Goal: Transaction & Acquisition: Purchase product/service

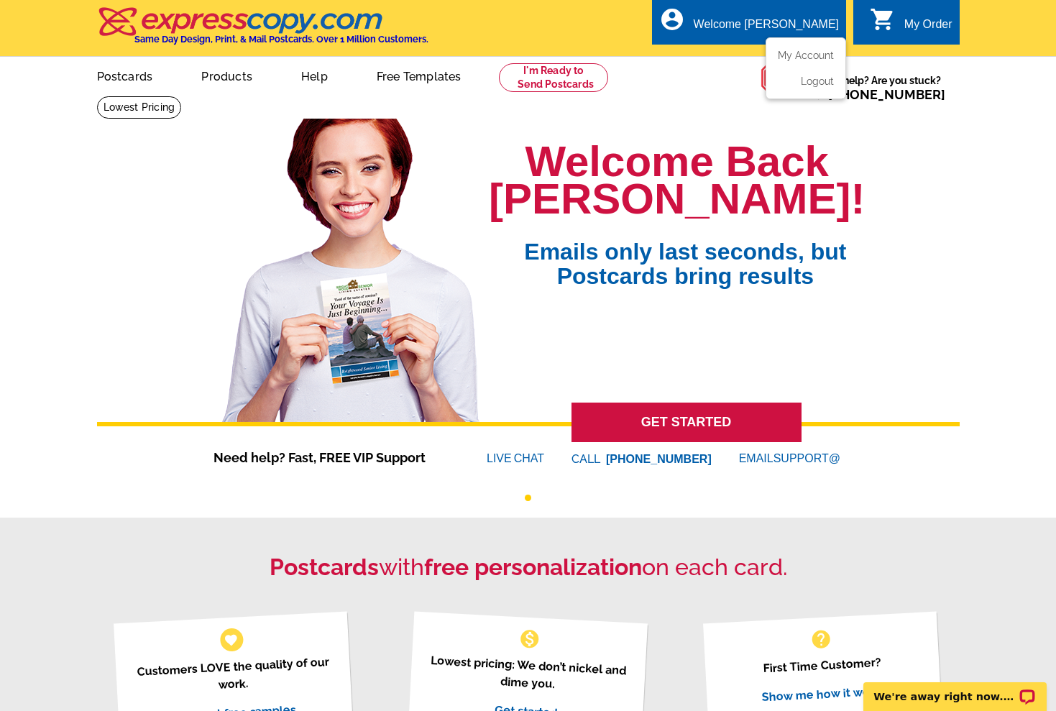
click at [779, 28] on div "Welcome [PERSON_NAME]" at bounding box center [766, 28] width 145 height 20
click at [785, 42] on ul "My Account Logout" at bounding box center [806, 68] width 81 height 62
click at [787, 50] on link "My Account" at bounding box center [803, 55] width 62 height 13
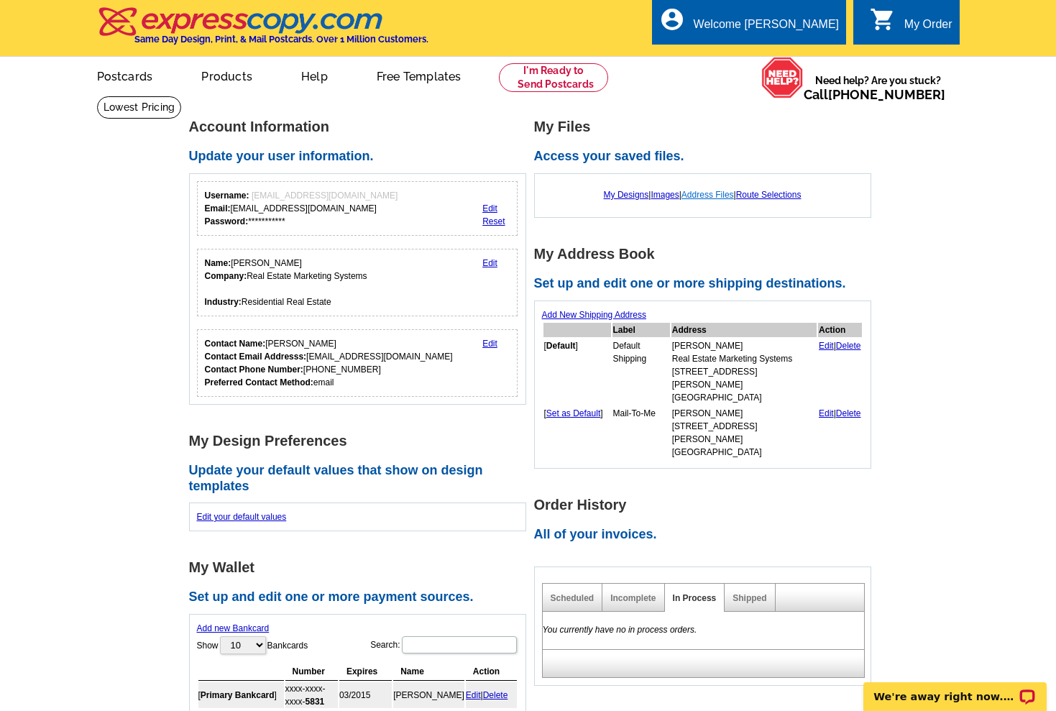
click at [700, 195] on link "Address Files" at bounding box center [708, 195] width 52 height 10
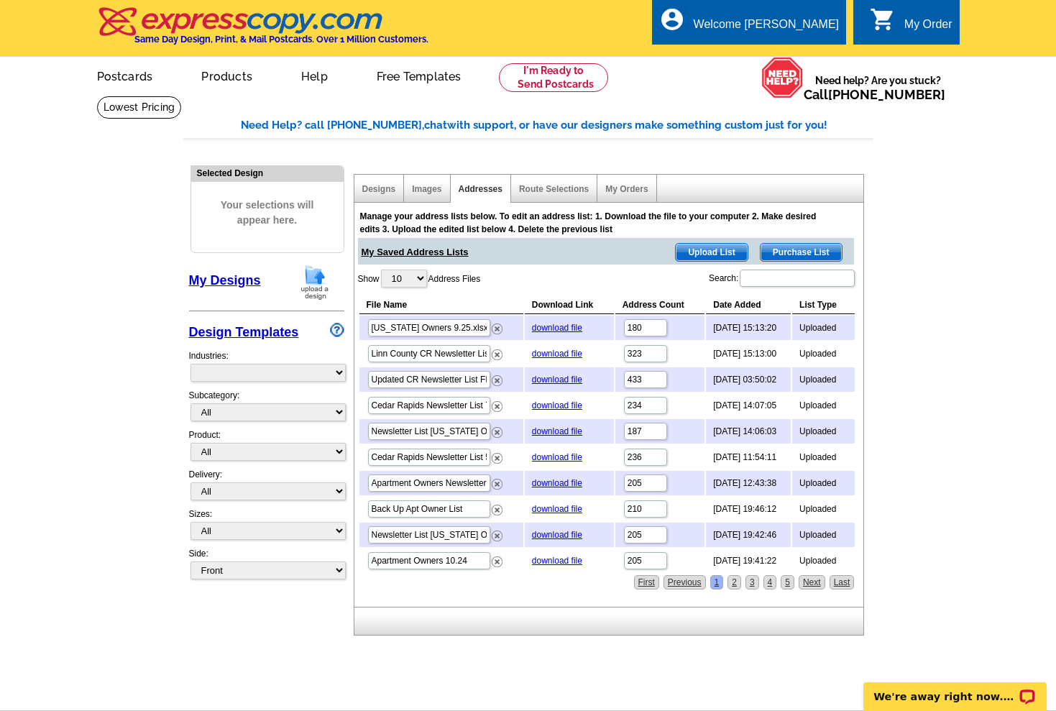
select select "785"
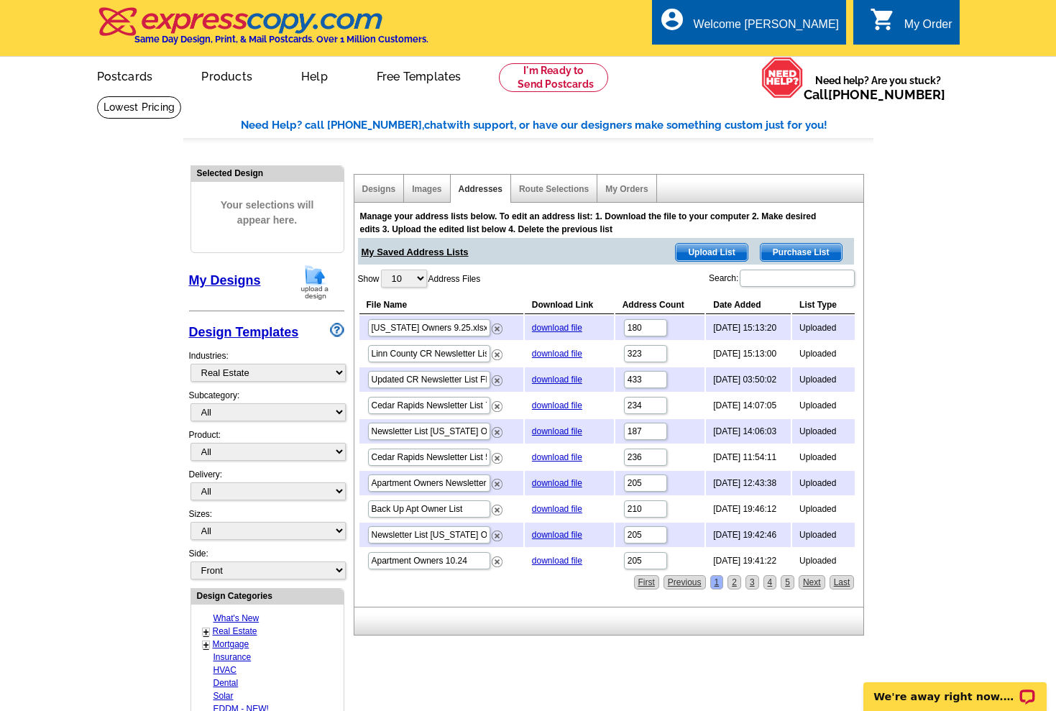
click at [721, 252] on span "Upload List" at bounding box center [711, 252] width 71 height 17
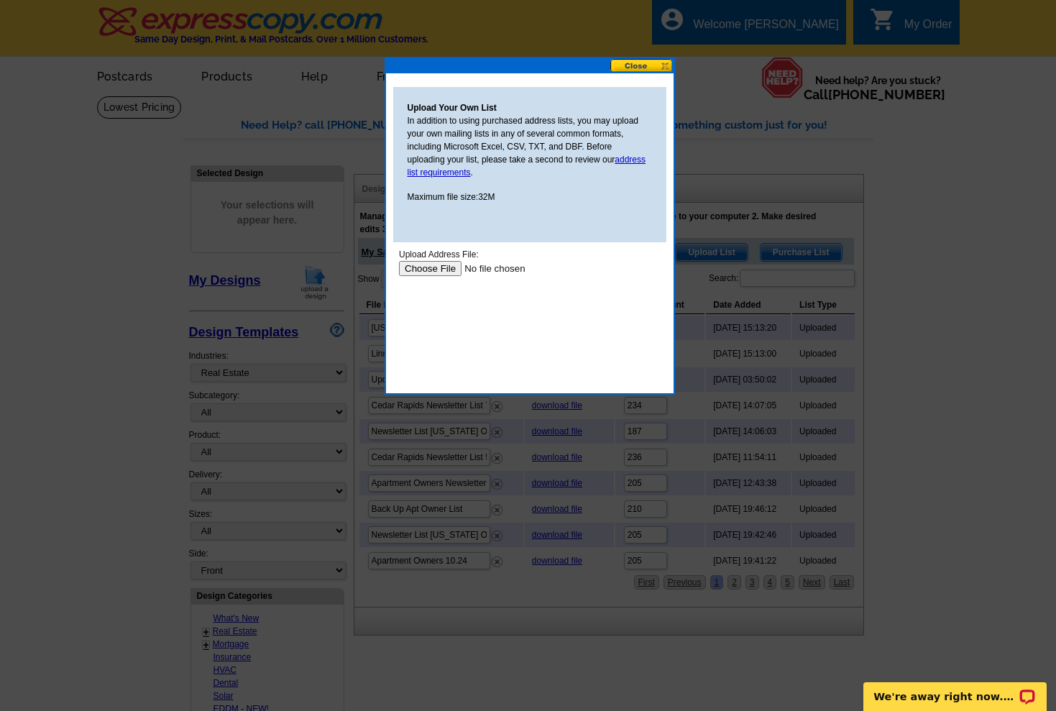
click at [443, 267] on input "file" at bounding box center [489, 268] width 182 height 15
click at [430, 267] on input "file" at bounding box center [489, 268] width 182 height 15
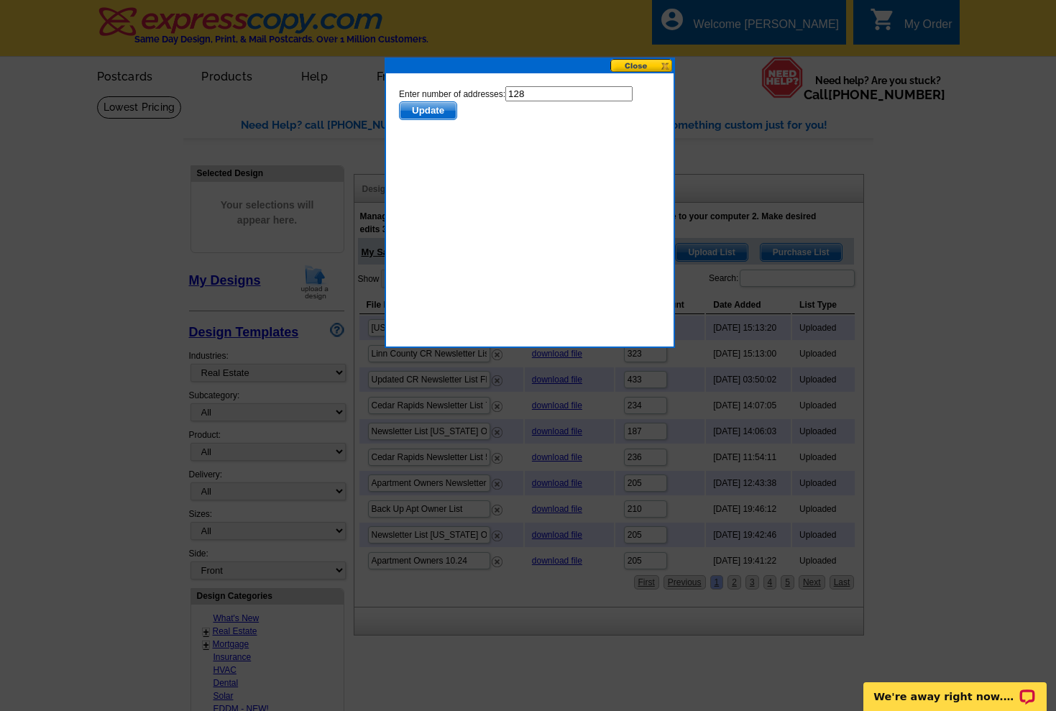
click at [427, 109] on span "Update" at bounding box center [427, 110] width 57 height 17
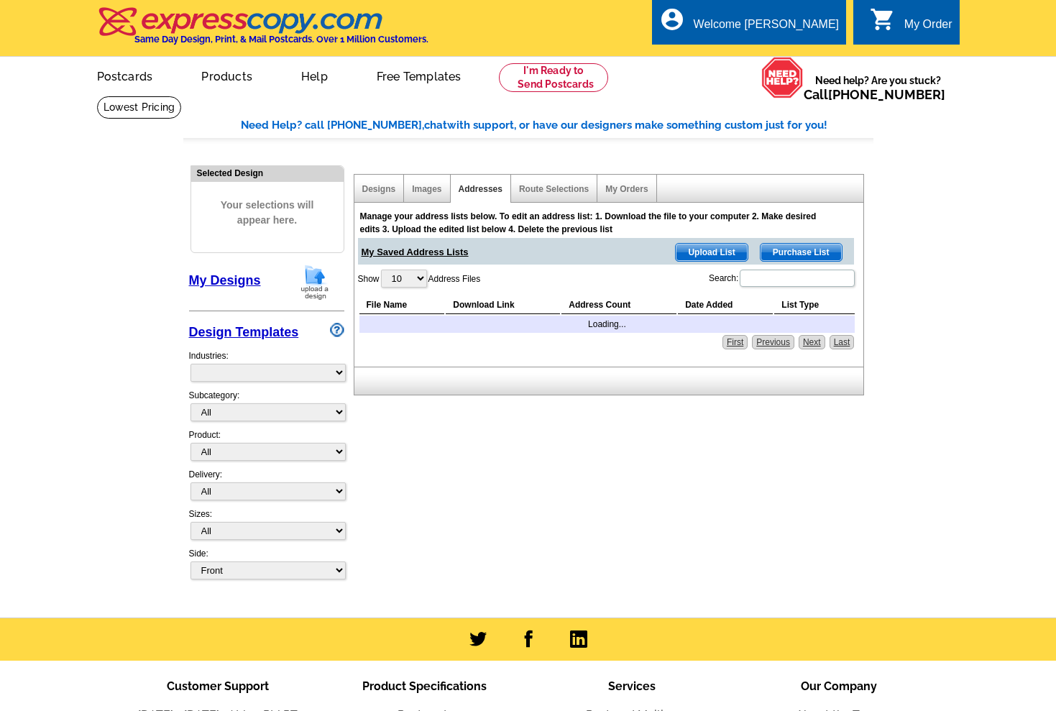
select select "785"
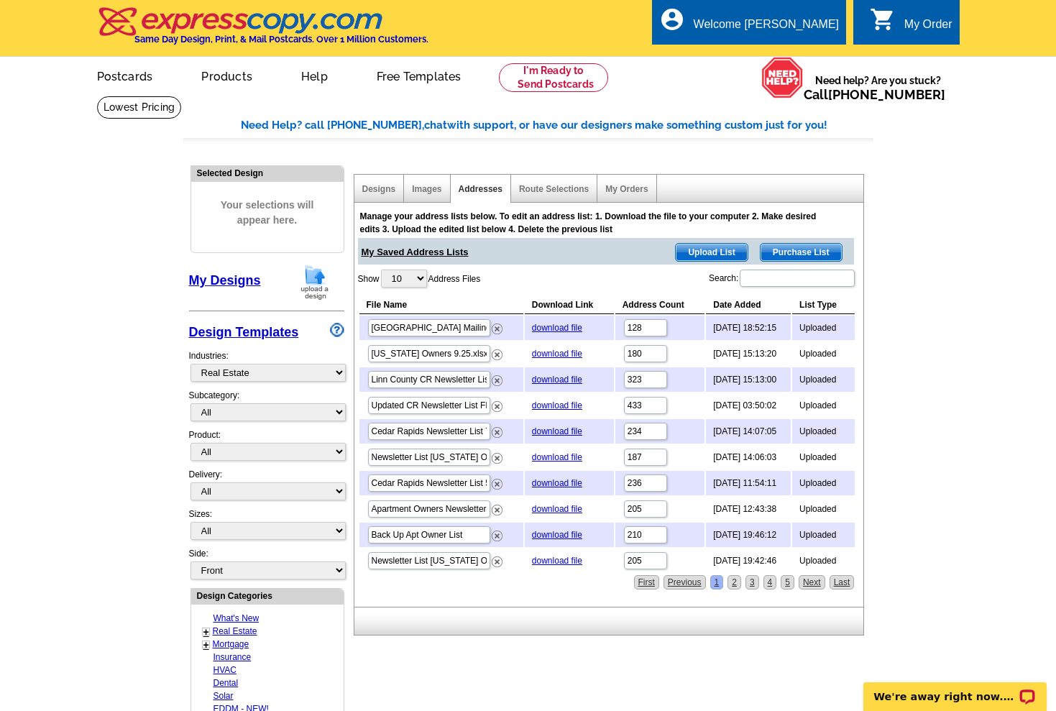
click at [717, 243] on link "Upload List" at bounding box center [711, 252] width 73 height 19
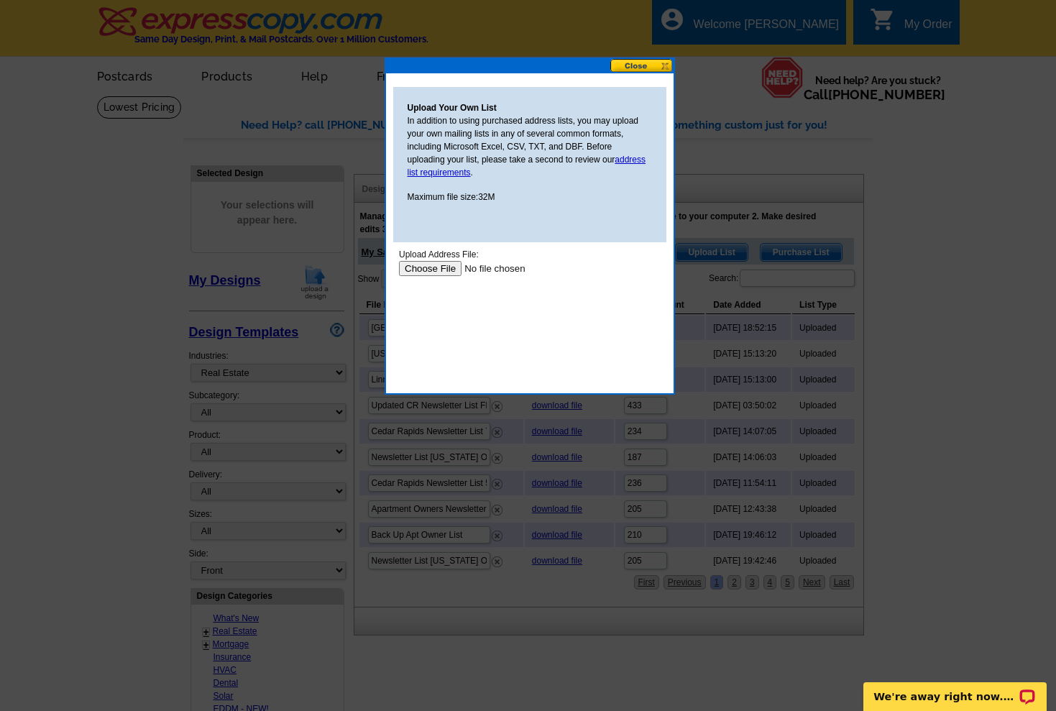
click at [434, 270] on input "file" at bounding box center [489, 268] width 182 height 15
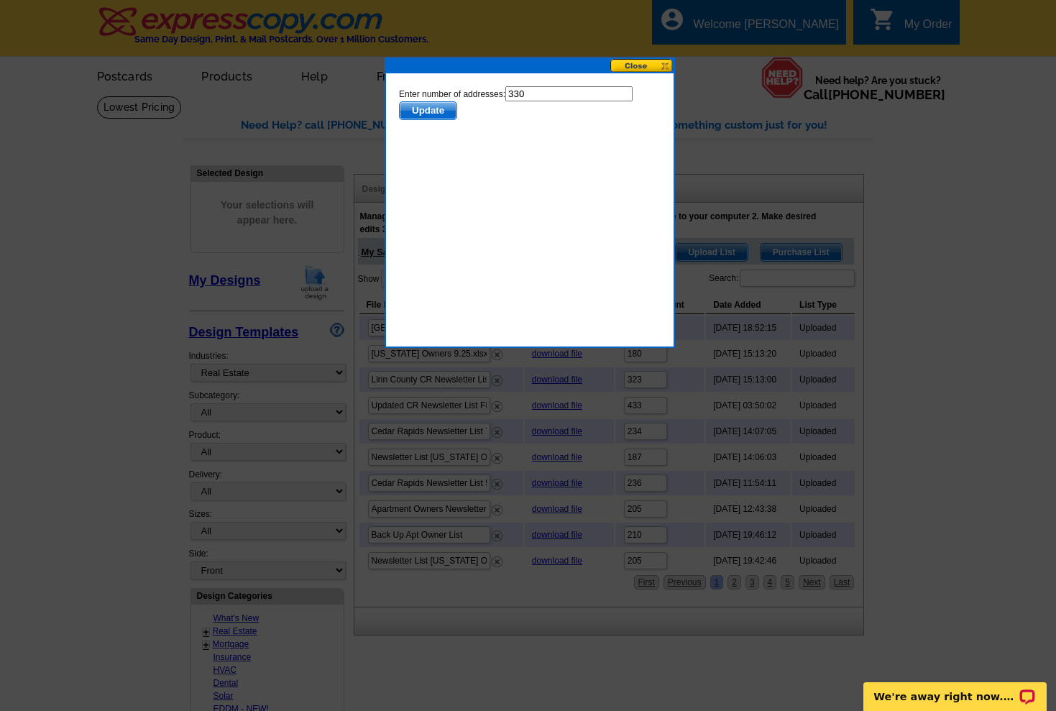
click at [439, 111] on span "Update" at bounding box center [427, 110] width 57 height 17
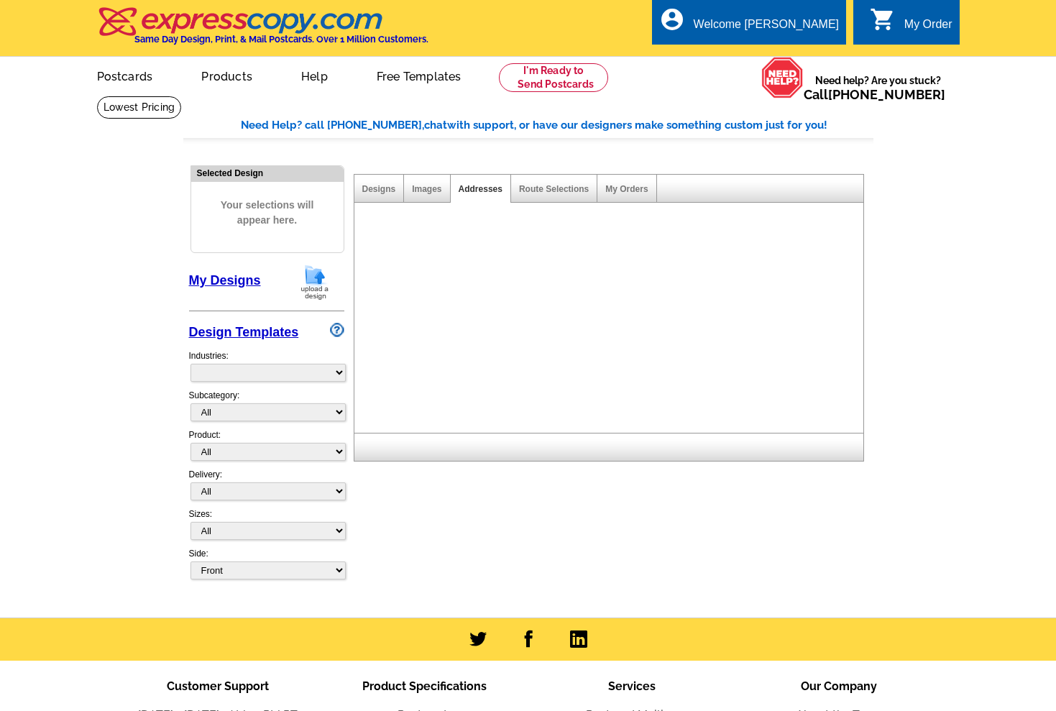
select select "785"
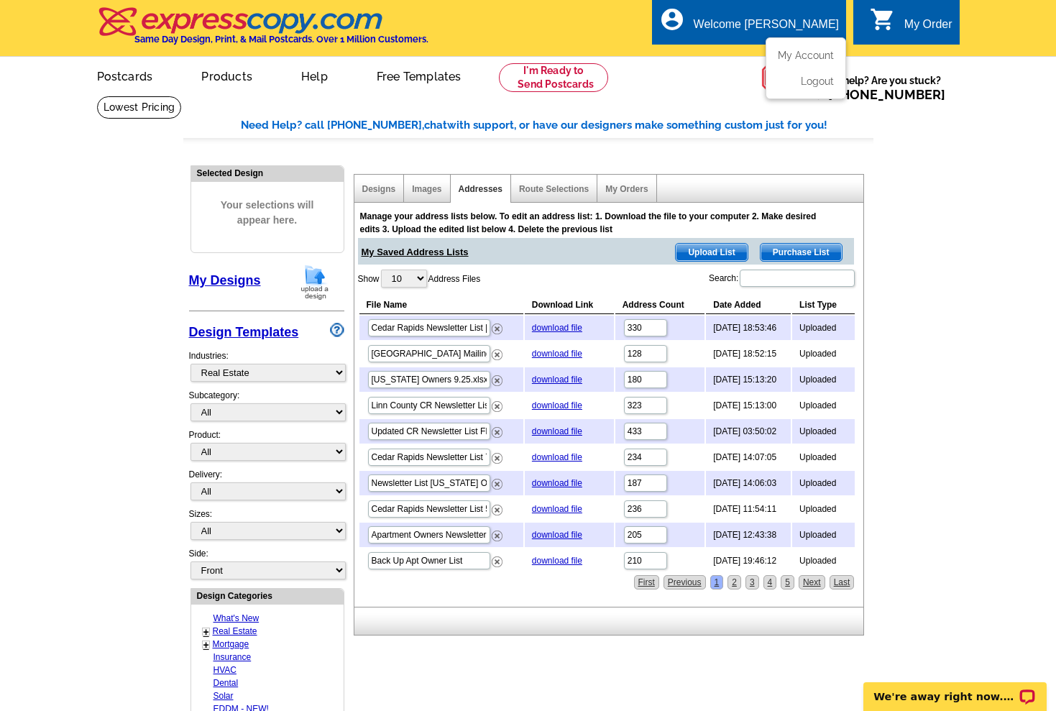
click at [776, 52] on li "My Account" at bounding box center [806, 59] width 78 height 19
click at [782, 50] on link "My Account" at bounding box center [803, 55] width 62 height 13
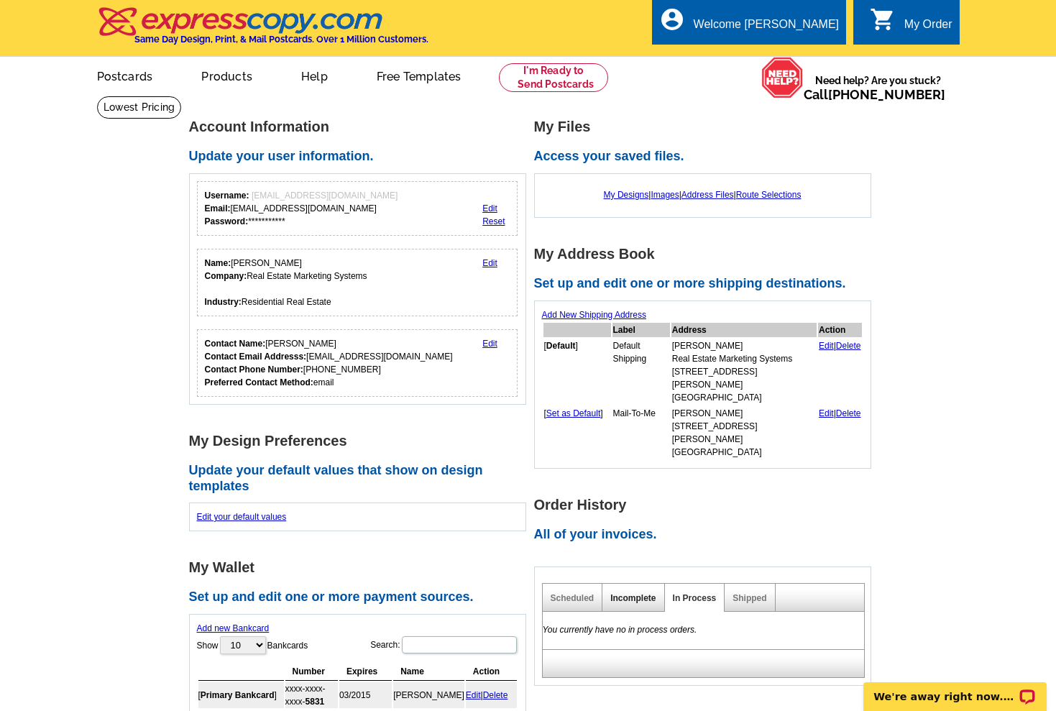
click at [638, 593] on link "Incomplete" at bounding box center [632, 598] width 45 height 10
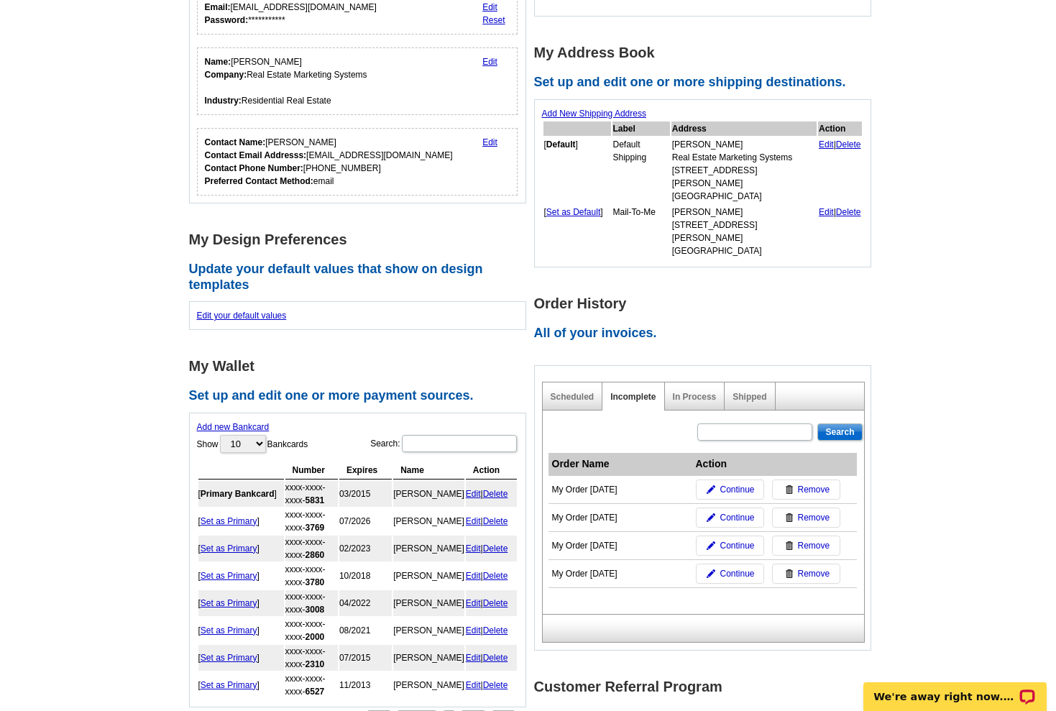
scroll to position [204, 0]
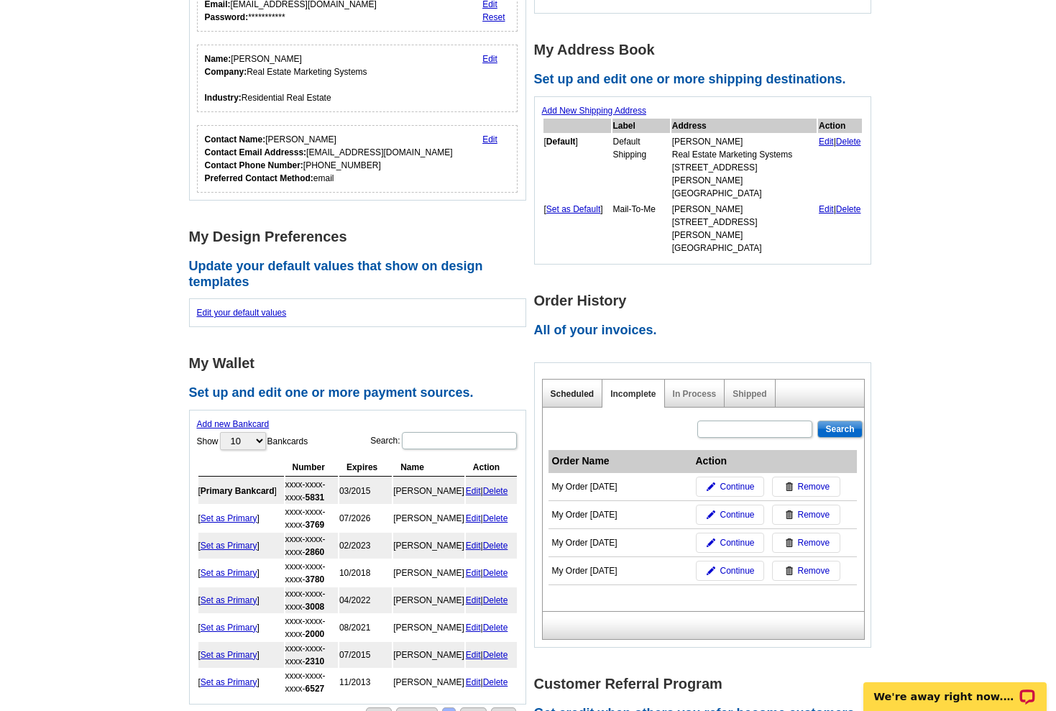
click at [583, 389] on link "Scheduled" at bounding box center [573, 394] width 44 height 10
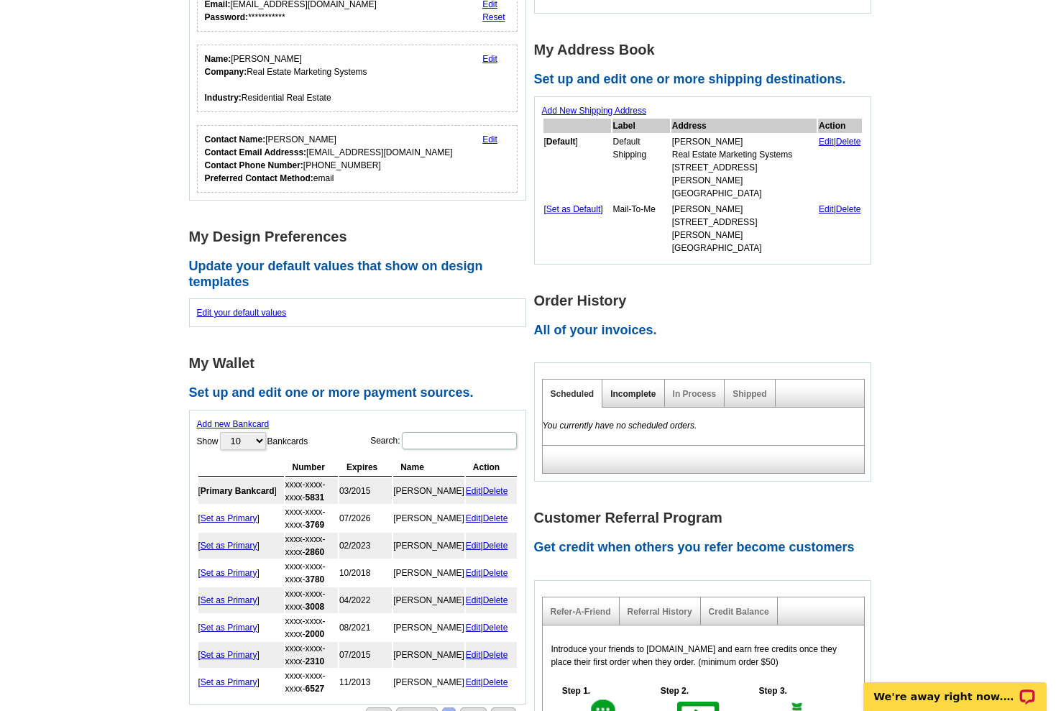
click at [626, 389] on link "Incomplete" at bounding box center [632, 394] width 45 height 10
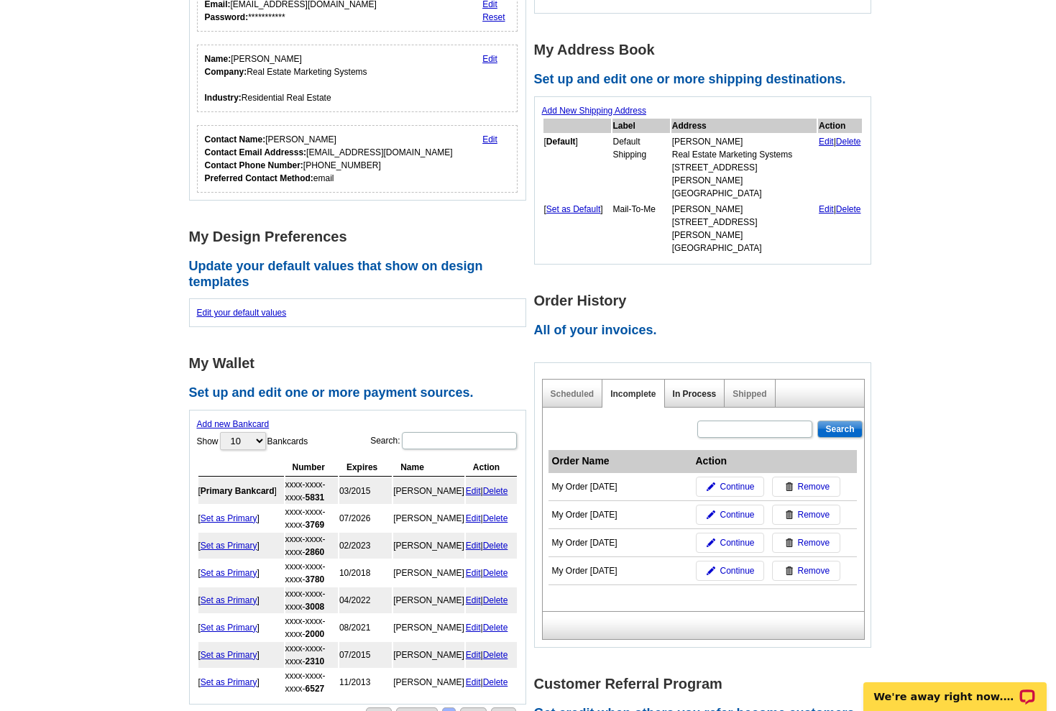
click at [689, 389] on link "In Process" at bounding box center [695, 394] width 44 height 10
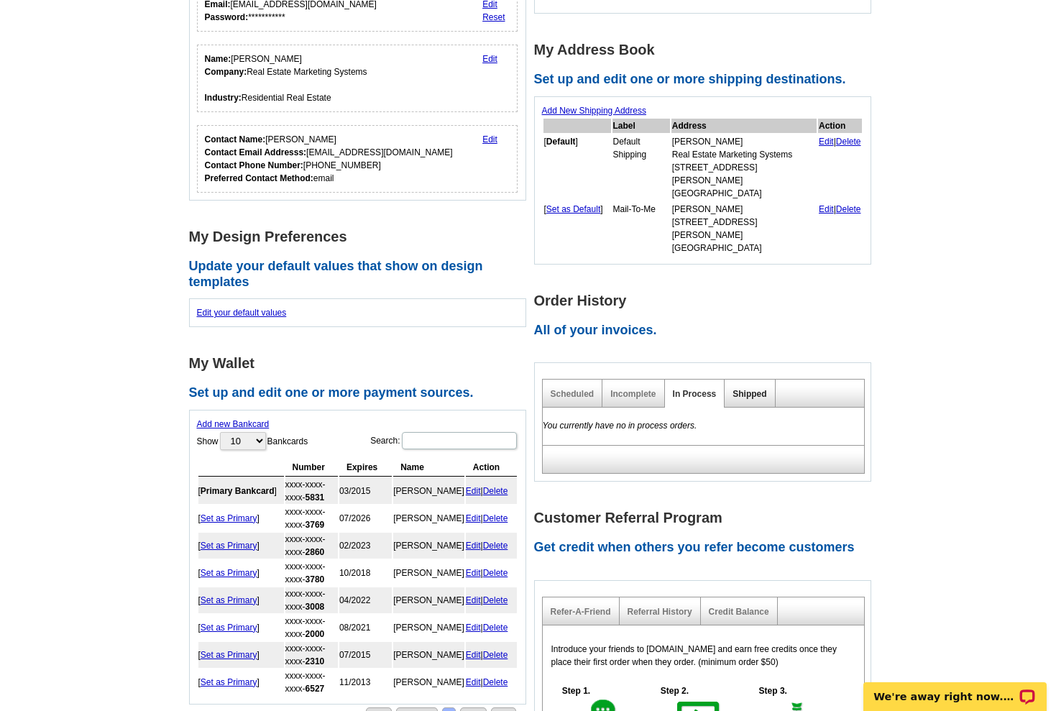
click at [742, 389] on link "Shipped" at bounding box center [750, 394] width 34 height 10
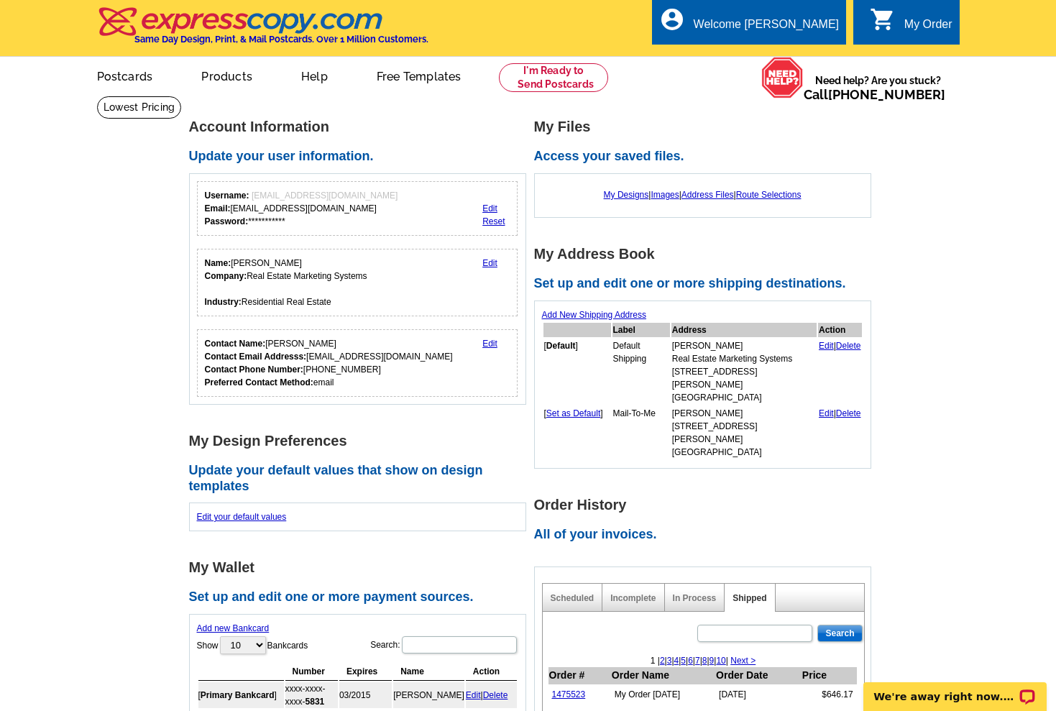
scroll to position [0, 0]
click at [616, 197] on link "My Designs" at bounding box center [626, 195] width 45 height 10
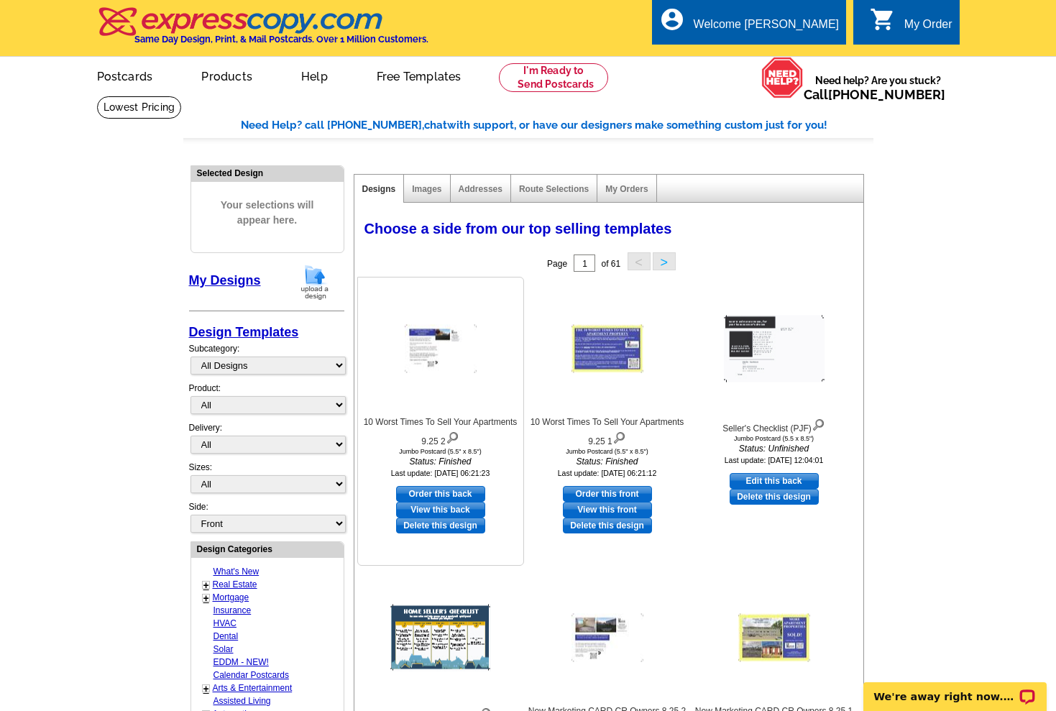
click at [441, 491] on link "Order this back" at bounding box center [440, 494] width 89 height 16
select select "2"
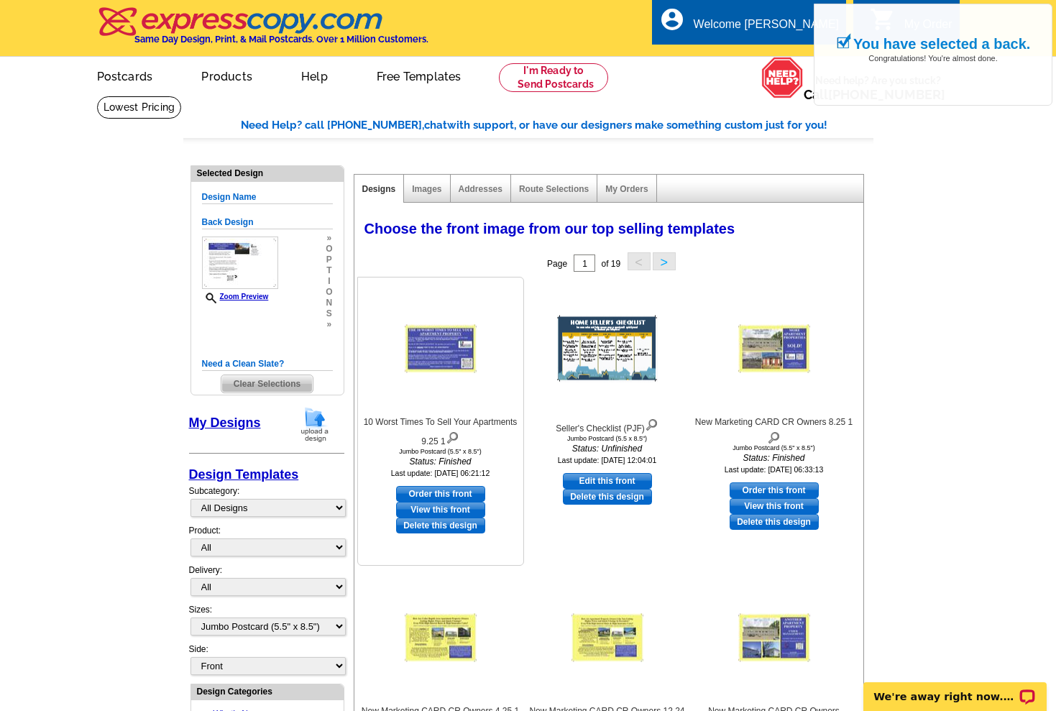
click at [459, 490] on link "Order this front" at bounding box center [440, 494] width 89 height 16
select select "back"
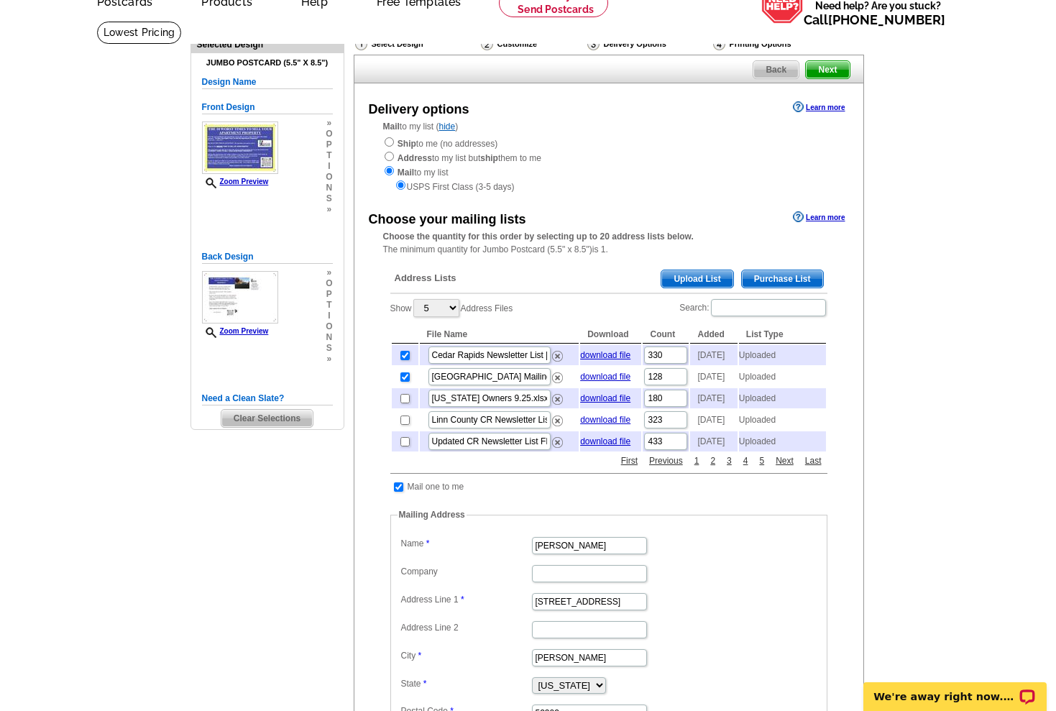
scroll to position [85, 0]
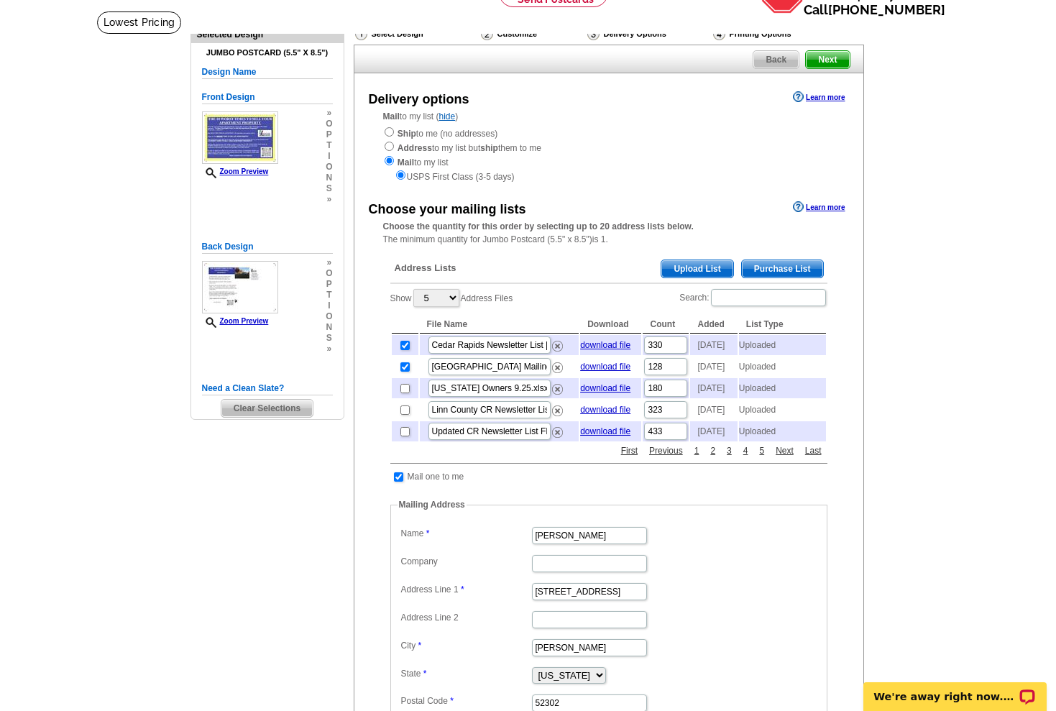
click at [404, 344] on input "checkbox" at bounding box center [405, 345] width 9 height 9
checkbox input "false"
click at [396, 482] on input "checkbox" at bounding box center [398, 476] width 9 height 9
checkbox input "false"
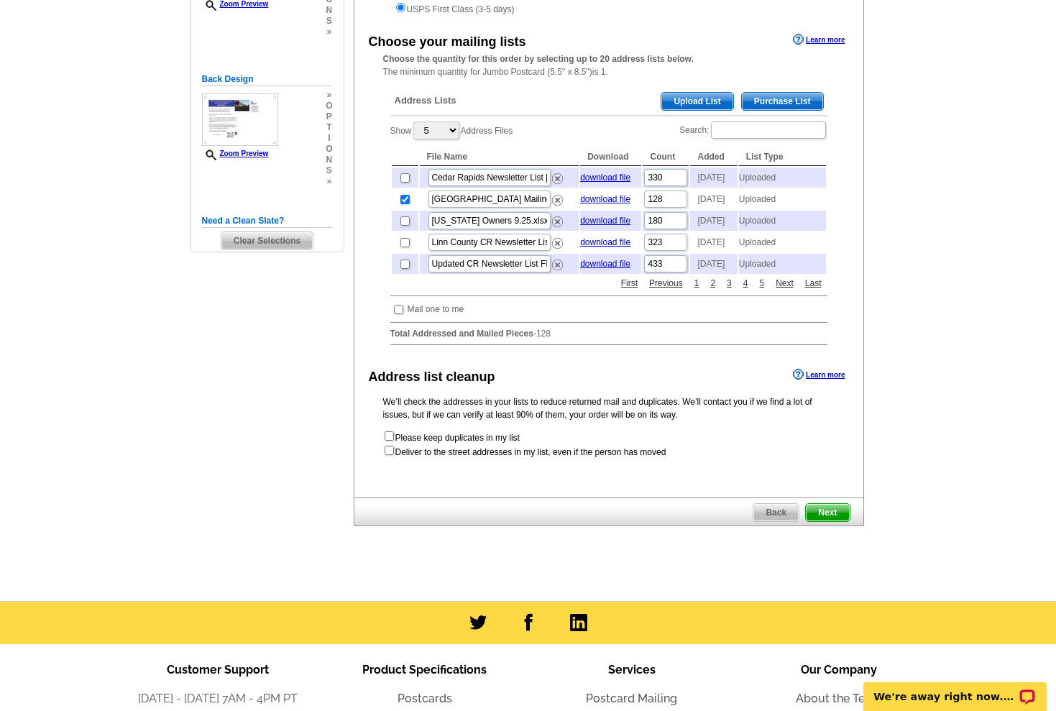
scroll to position [262, 0]
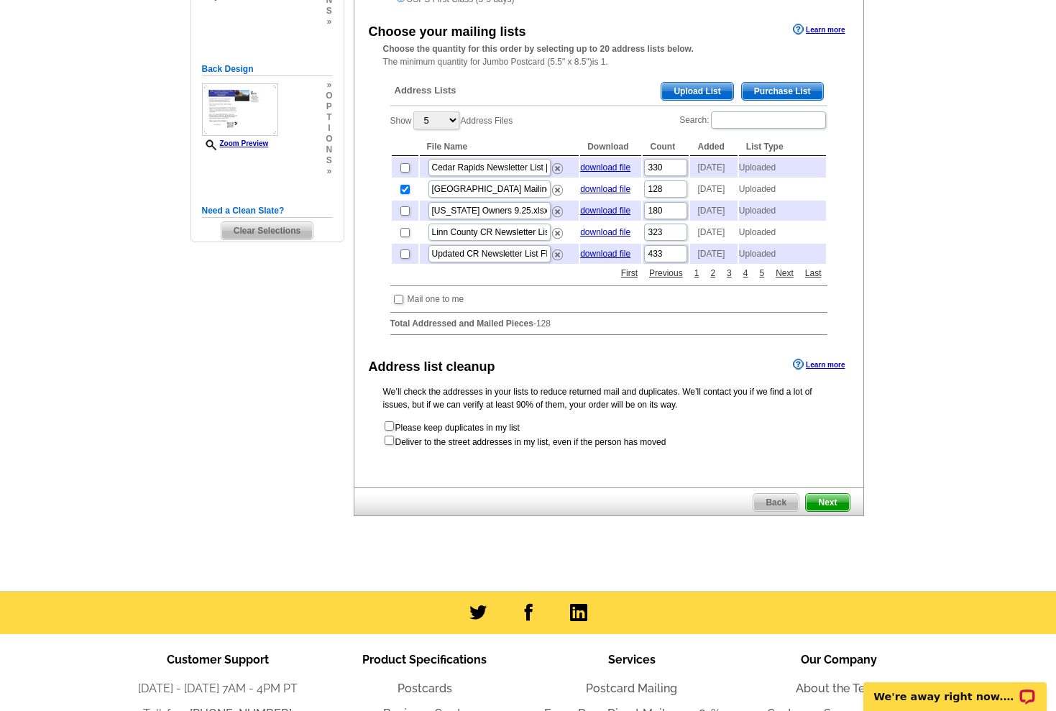
click at [834, 511] on span "Next" at bounding box center [827, 502] width 43 height 17
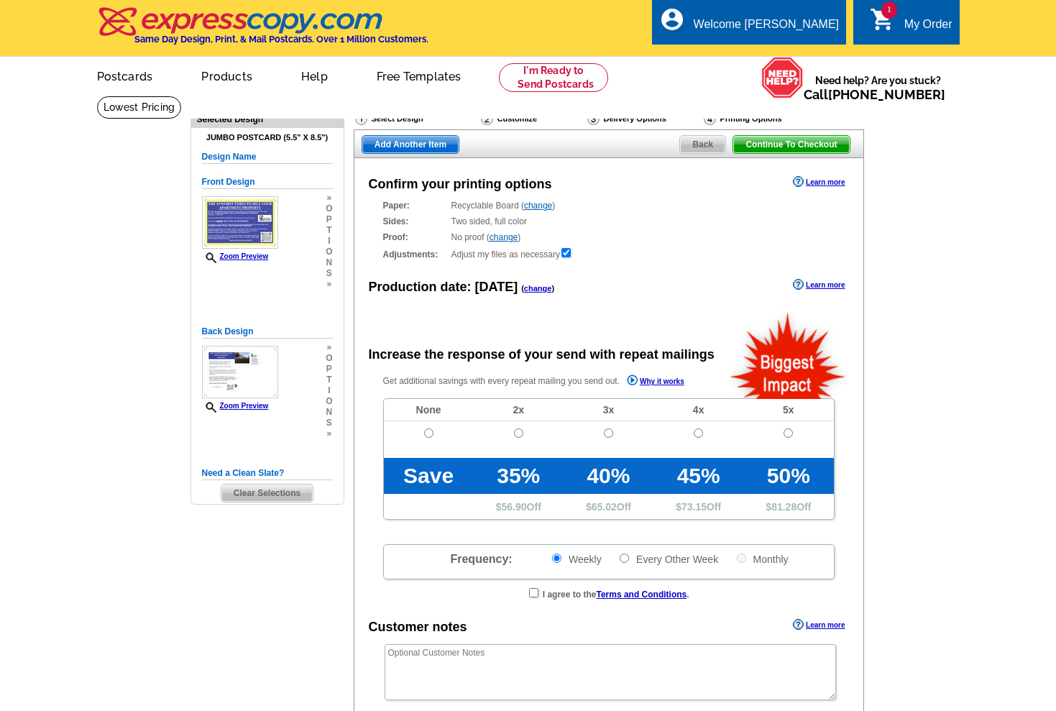
radio input "false"
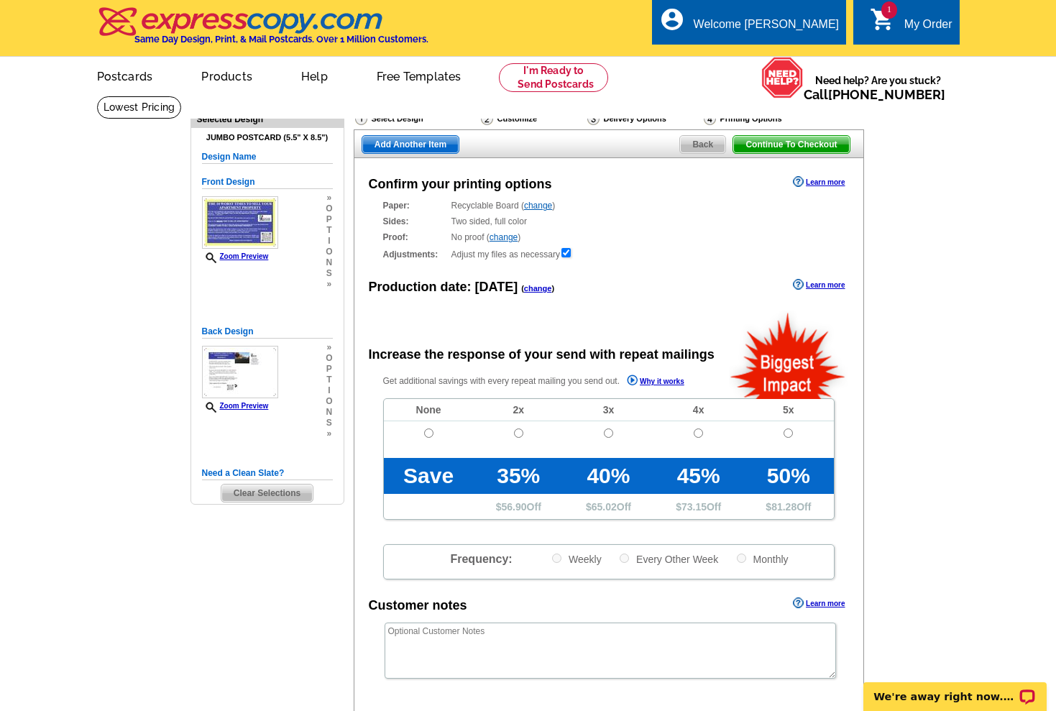
click at [426, 432] on input "radio" at bounding box center [428, 433] width 9 height 9
radio input "true"
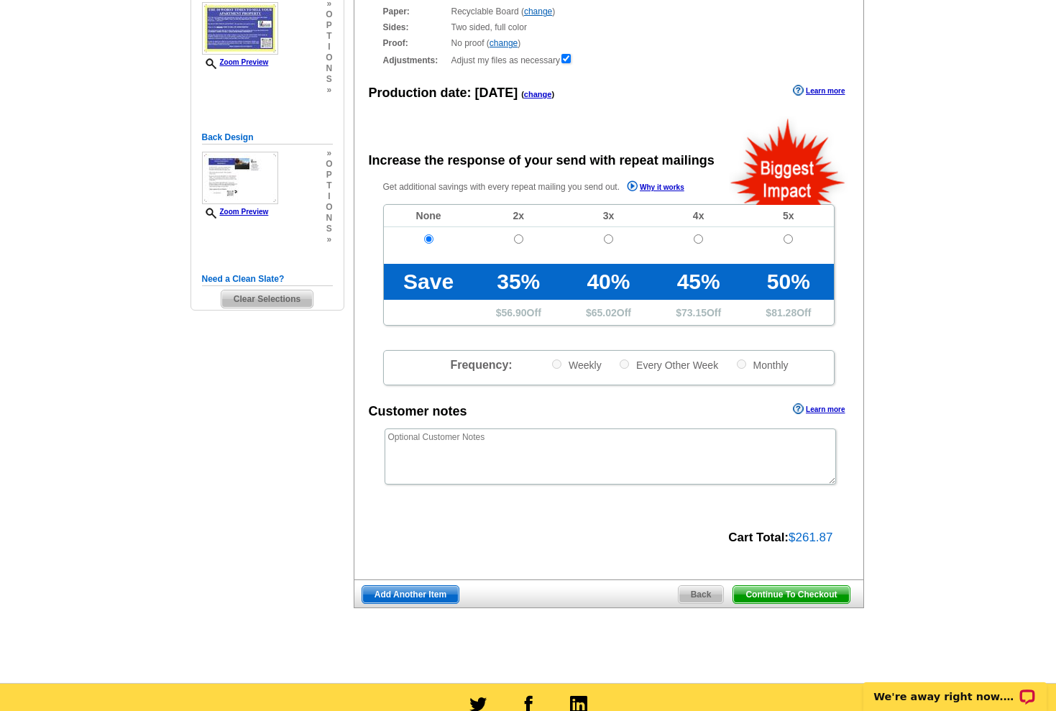
scroll to position [186, 0]
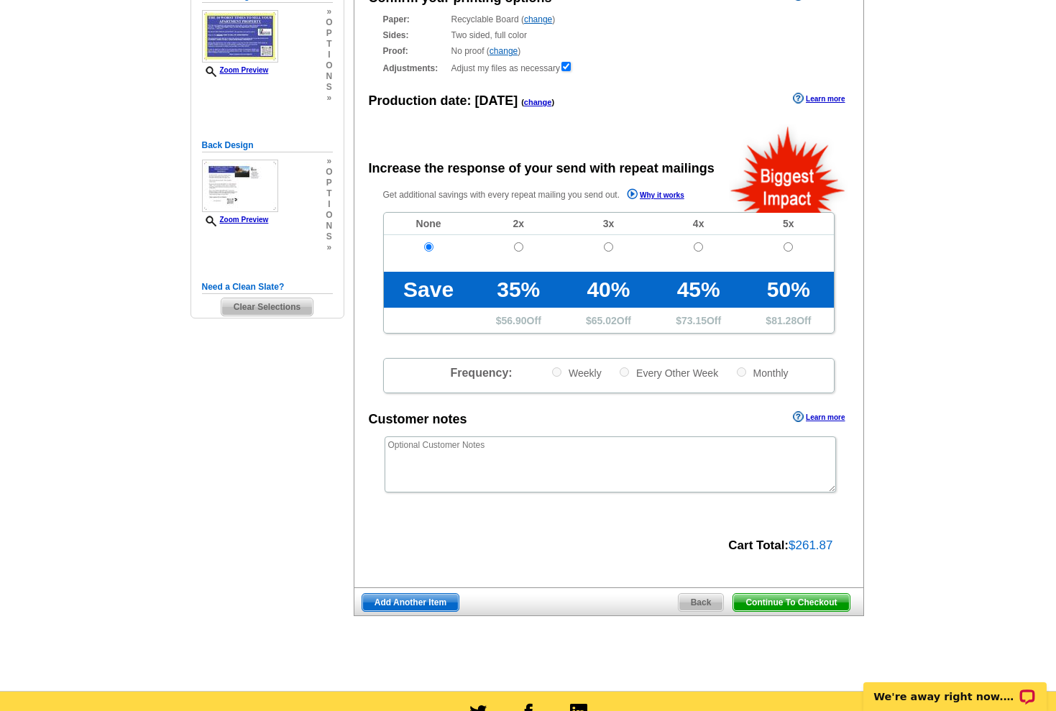
click at [756, 598] on span "Continue To Checkout" at bounding box center [791, 602] width 116 height 17
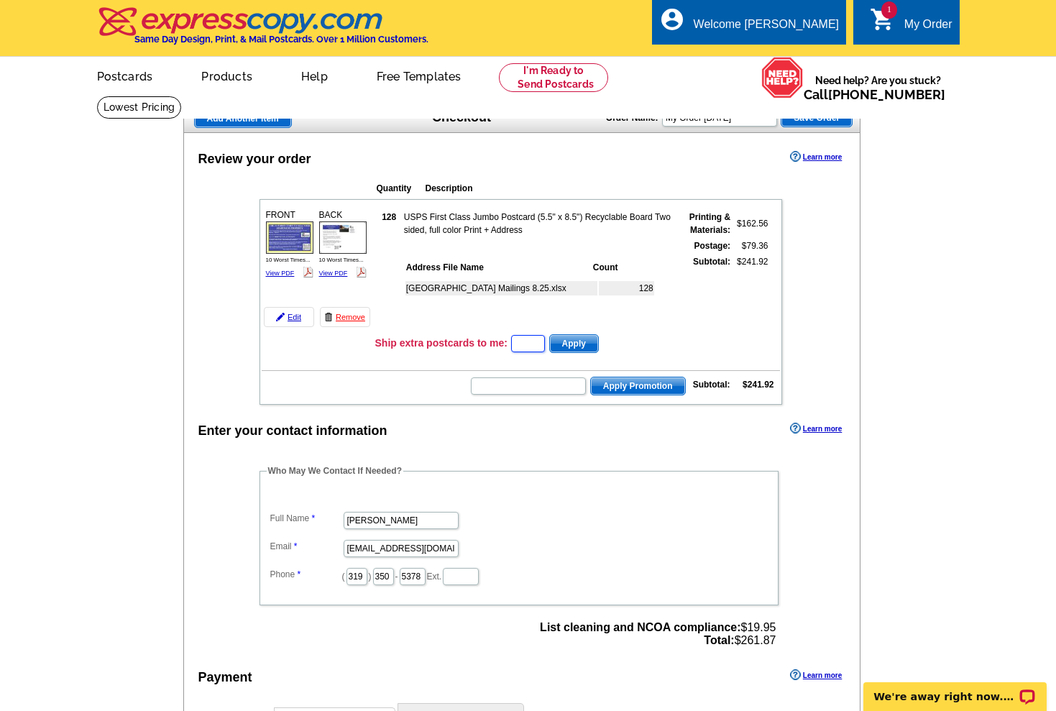
click at [524, 345] on input "text" at bounding box center [528, 343] width 34 height 17
type input "E3025"
click at [575, 334] on form "E3025 Apply" at bounding box center [554, 344] width 89 height 20
click at [575, 337] on span "Apply" at bounding box center [574, 343] width 48 height 17
click at [581, 344] on span "Apply" at bounding box center [574, 343] width 48 height 17
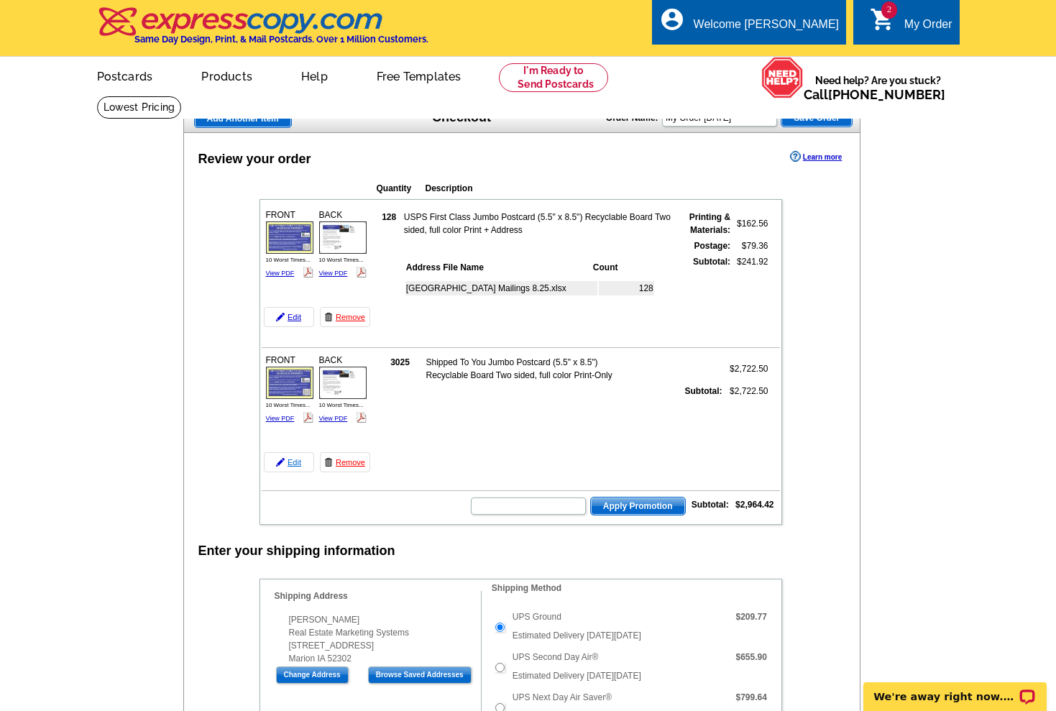
click at [281, 465] on img at bounding box center [280, 462] width 9 height 9
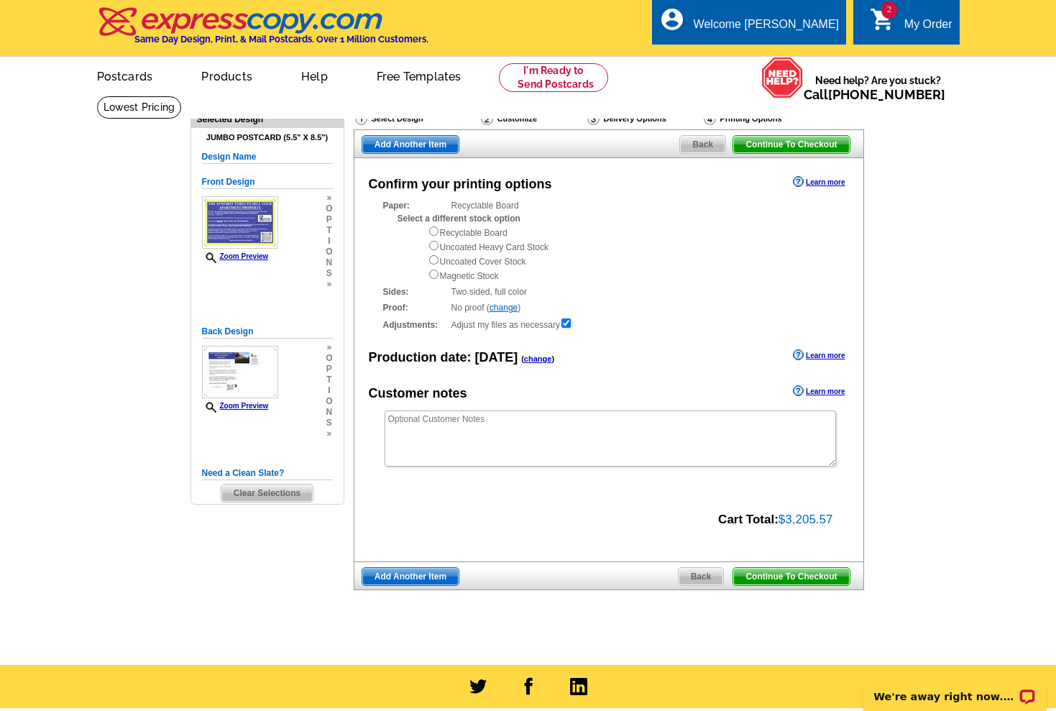
click at [705, 568] on span "Back" at bounding box center [701, 576] width 45 height 17
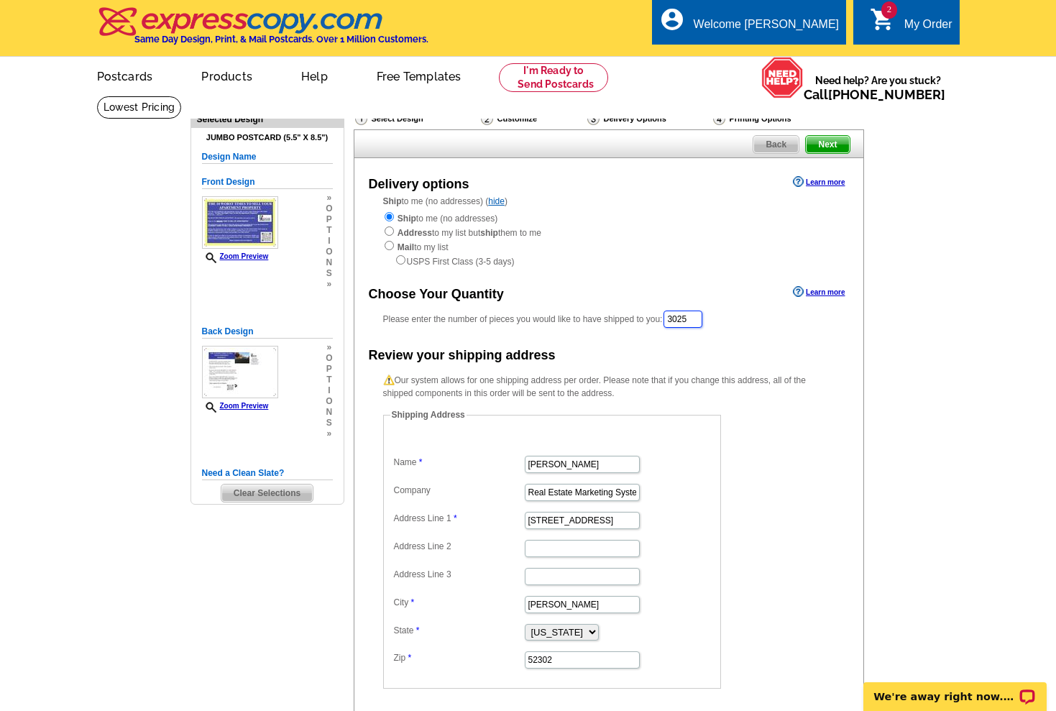
click at [690, 314] on input "3025" at bounding box center [683, 319] width 39 height 17
click at [703, 313] on input "3025" at bounding box center [683, 319] width 39 height 17
click at [281, 493] on span "Clear Selections" at bounding box center [266, 493] width 91 height 17
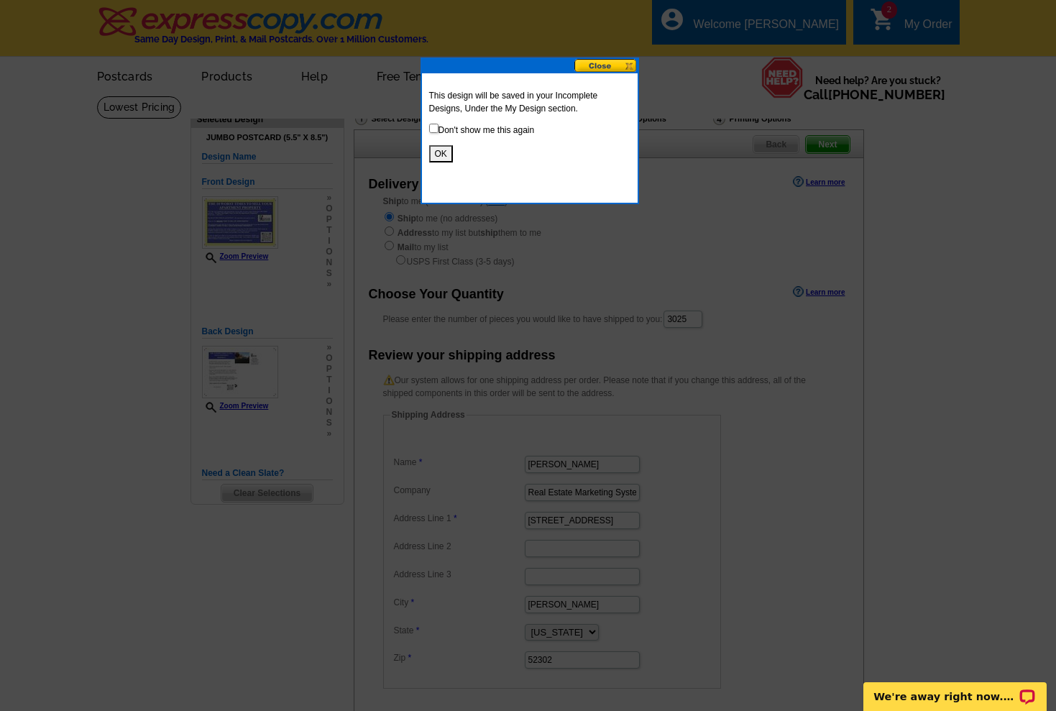
click at [445, 157] on button "OK" at bounding box center [441, 153] width 24 height 17
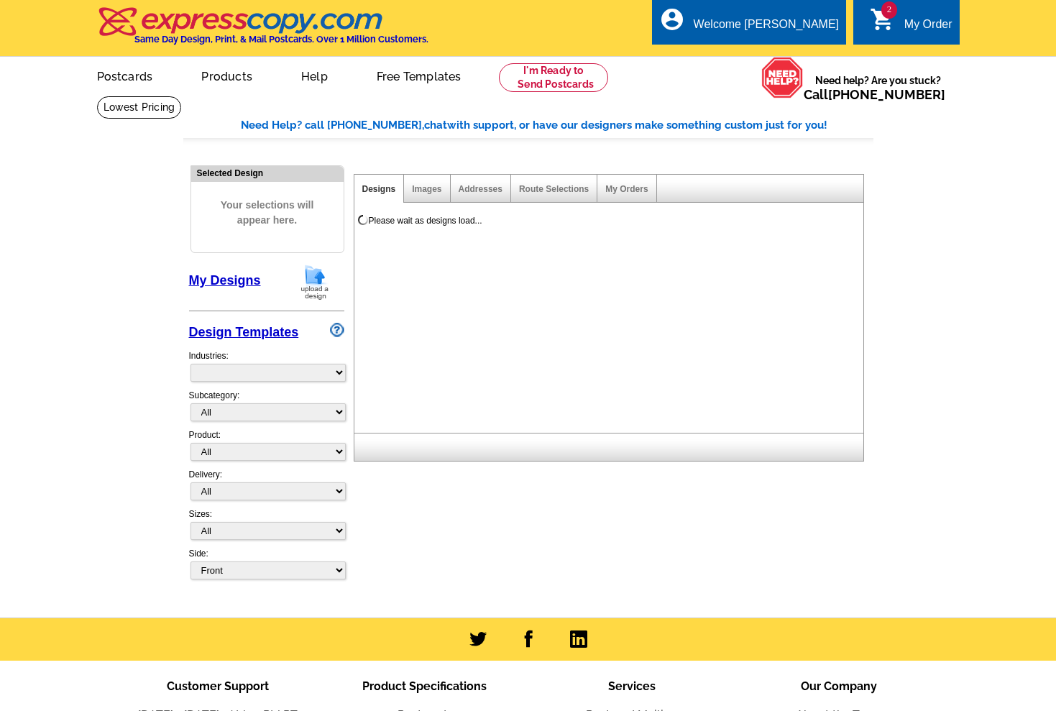
select select "785"
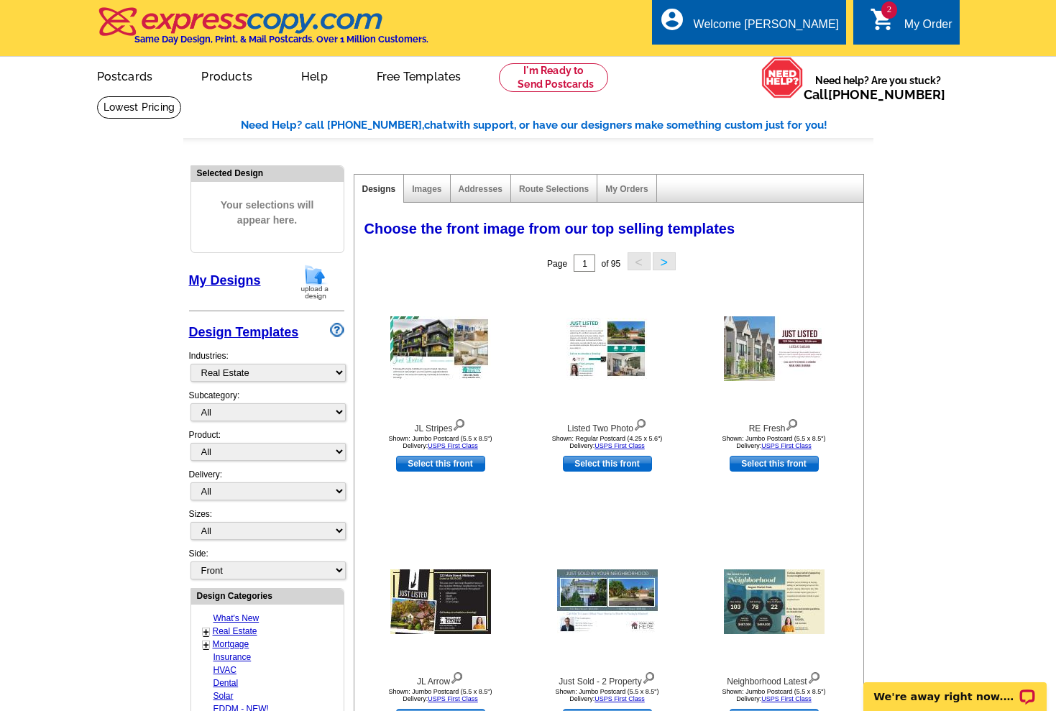
click at [242, 284] on link "My Designs" at bounding box center [225, 280] width 72 height 14
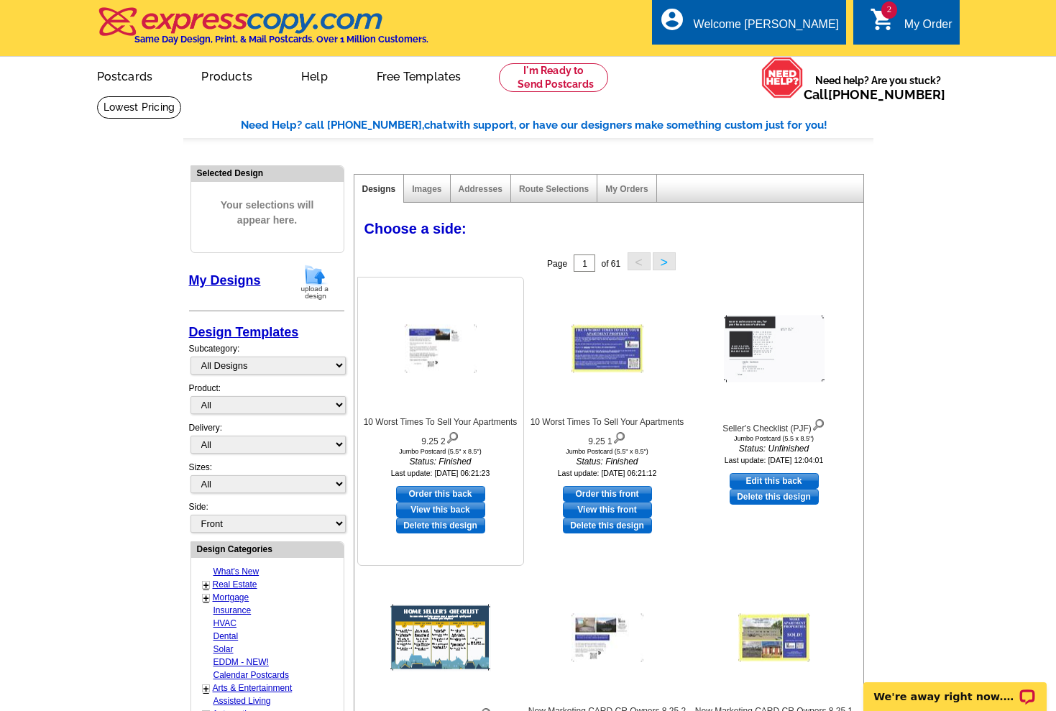
click at [454, 492] on link "Order this back" at bounding box center [440, 494] width 89 height 16
select select "2"
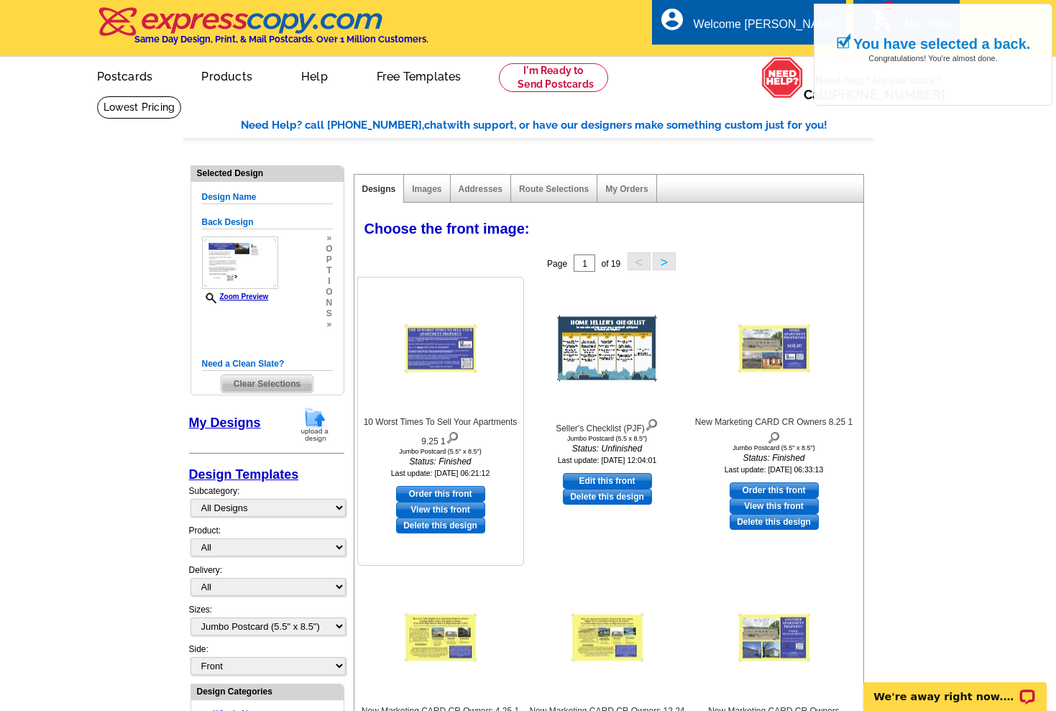
click at [454, 492] on link "Order this front" at bounding box center [440, 494] width 89 height 16
select select "back"
